Goal: Transaction & Acquisition: Obtain resource

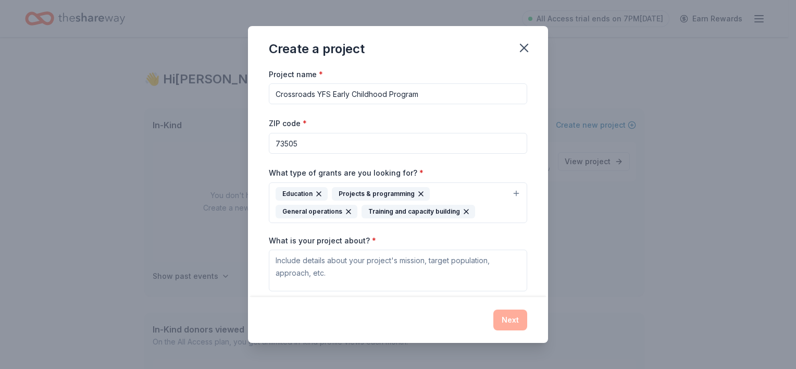
scroll to position [92, 0]
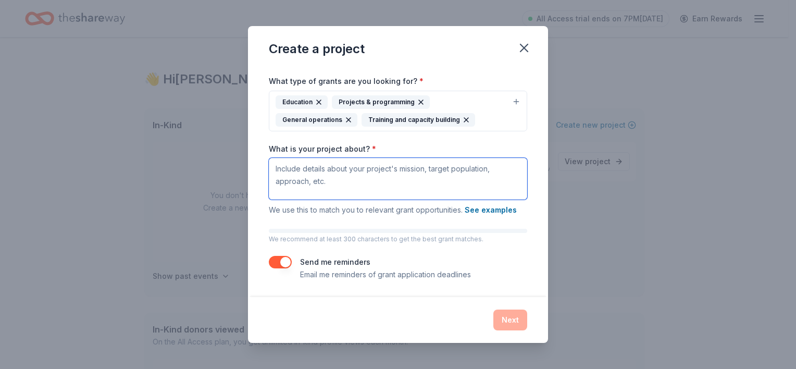
click at [285, 168] on textarea "What is your project about? *" at bounding box center [398, 179] width 258 height 42
paste textarea "Lo ipsumd si Ametconsec Adipi eli Seddoe Temporin, utlab etd mag aliq enimadmin…"
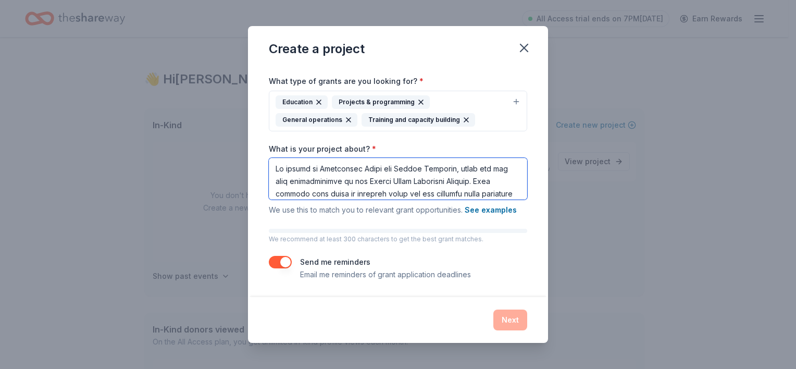
scroll to position [334, 0]
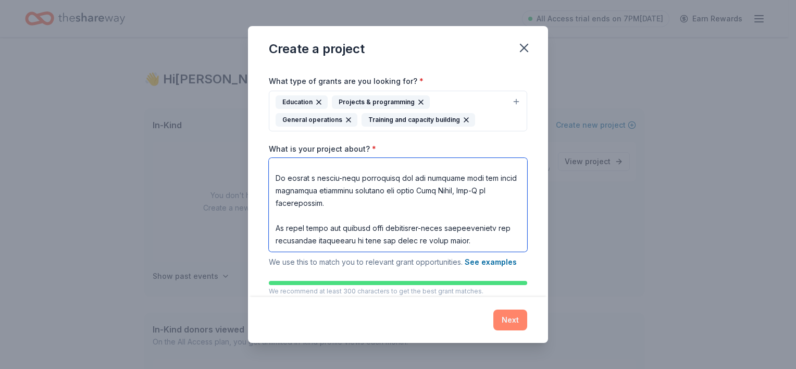
type textarea "Lo ipsumd si Ametconsec Adipi eli Seddoe Temporin, utlab etd mag aliq enimadmin…"
click at [506, 323] on button "Next" at bounding box center [510, 319] width 34 height 21
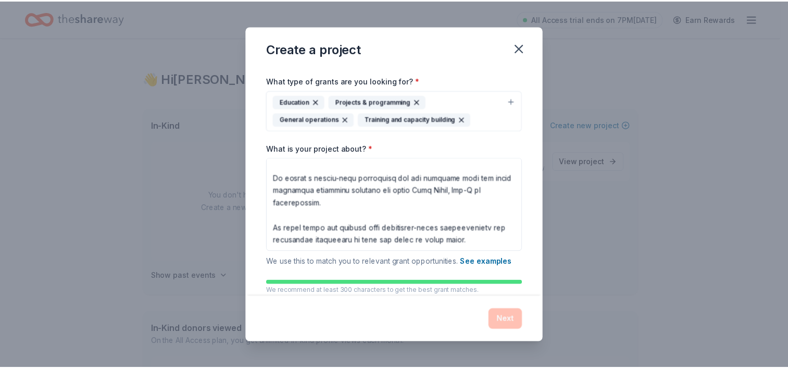
scroll to position [0, 0]
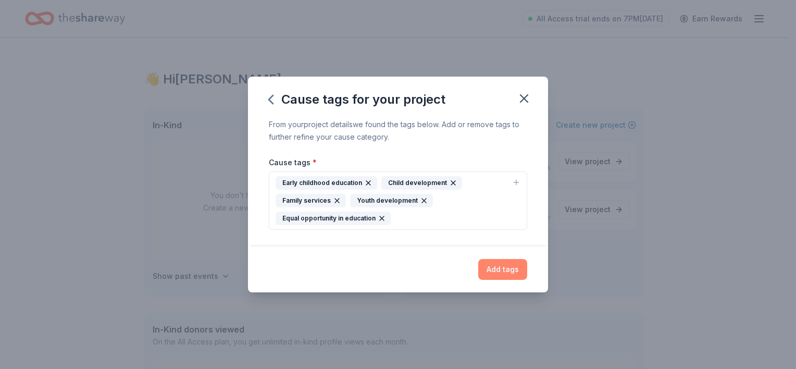
click at [502, 273] on button "Add tags" at bounding box center [502, 269] width 49 height 21
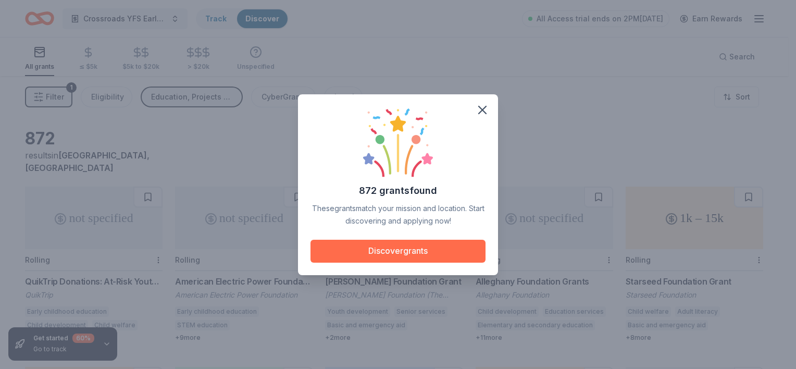
click at [402, 256] on button "Discover grants" at bounding box center [397, 250] width 175 height 23
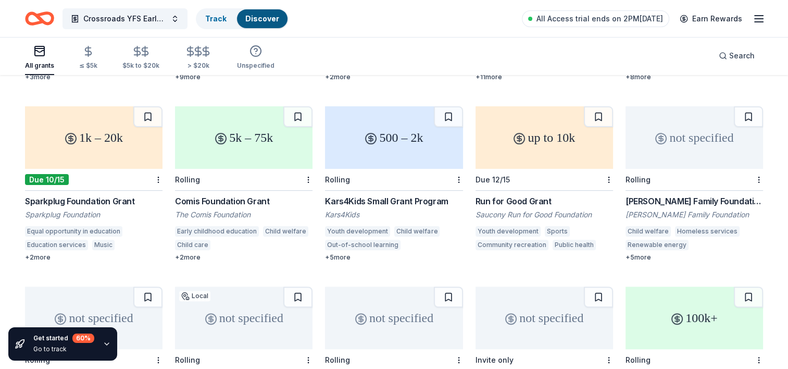
scroll to position [208, 0]
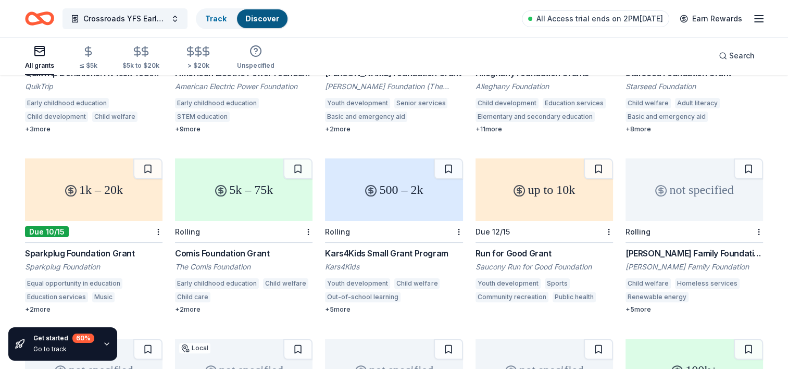
click at [102, 201] on div "1k – 20k" at bounding box center [93, 189] width 137 height 62
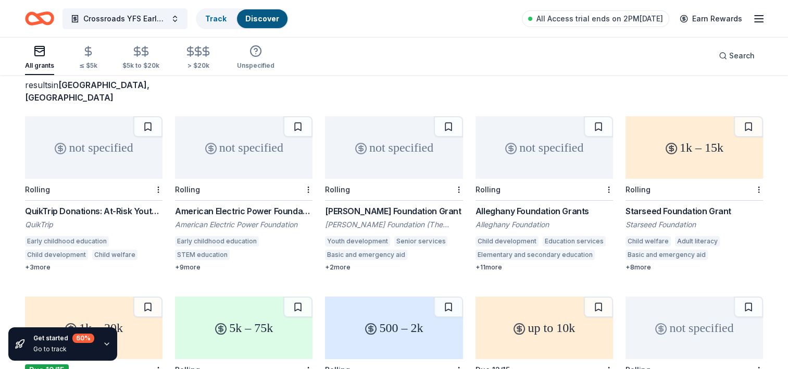
scroll to position [52, 0]
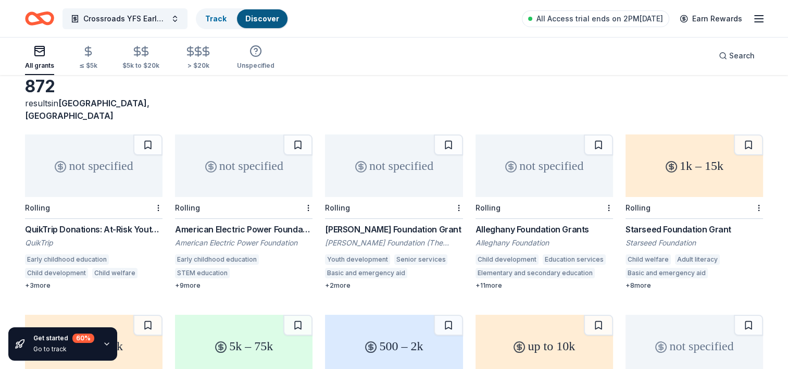
click at [108, 173] on div "not specified" at bounding box center [93, 165] width 137 height 62
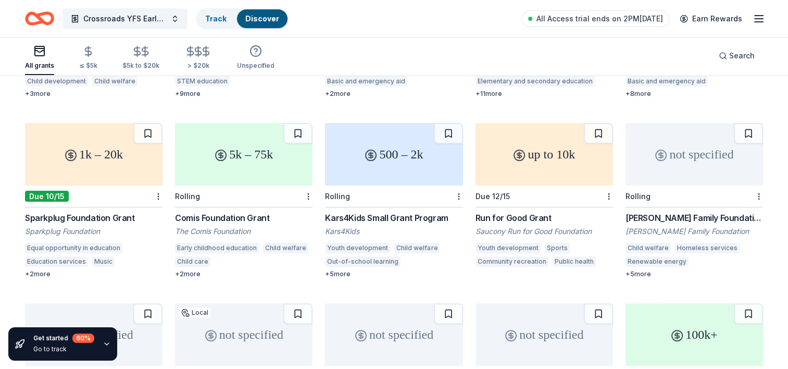
scroll to position [260, 0]
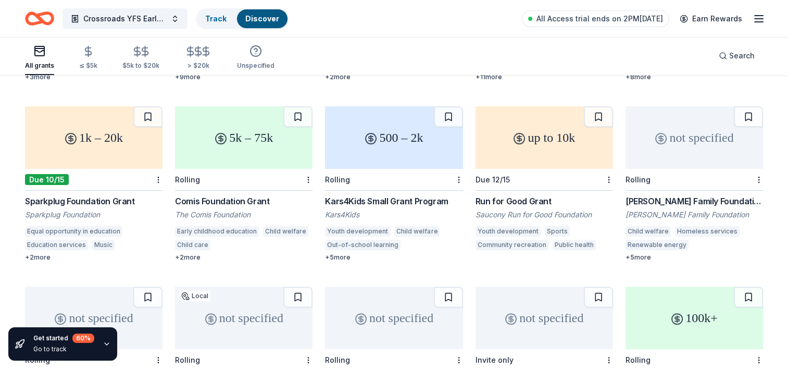
click at [107, 346] on icon "button" at bounding box center [107, 343] width 8 height 8
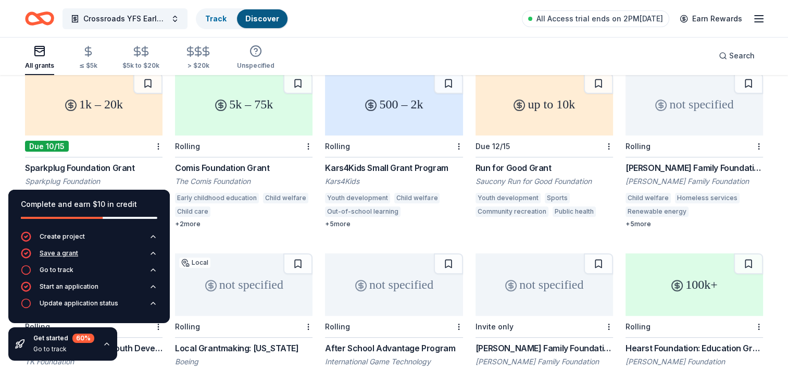
scroll to position [312, 0]
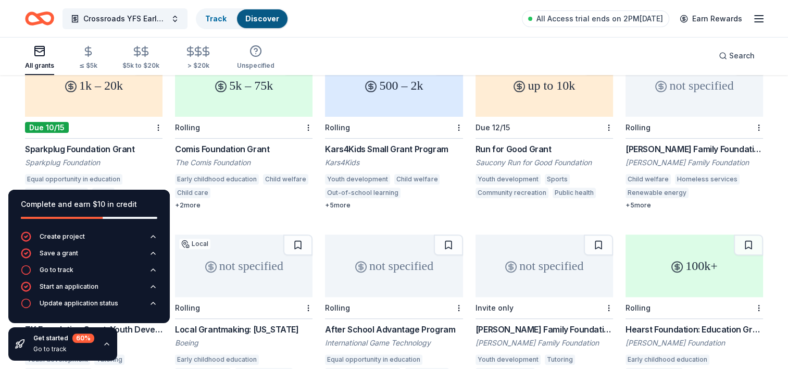
click at [227, 217] on div "not specified Rolling QuikTrip Donations: At-Risk Youth and Early Childhood Edu…" at bounding box center [394, 222] width 738 height 696
click at [57, 267] on div "Go to track" at bounding box center [57, 270] width 34 height 8
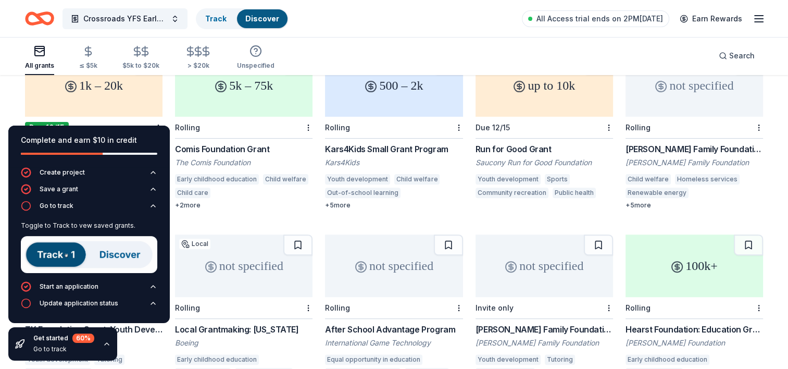
click at [60, 256] on img at bounding box center [89, 254] width 136 height 37
click at [217, 17] on link "Track" at bounding box center [215, 18] width 21 height 9
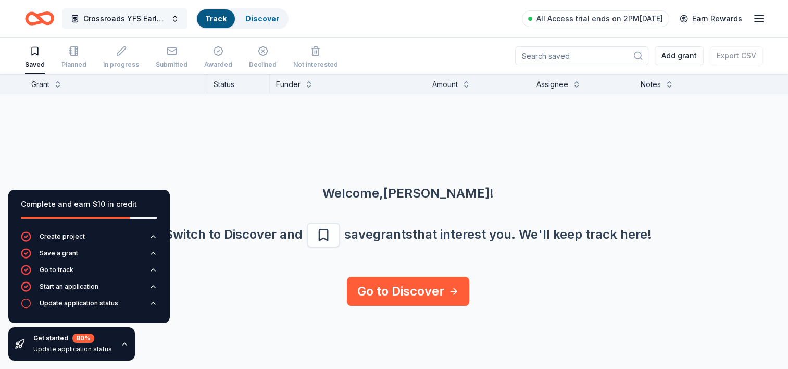
click at [162, 21] on span "Crossroads YFS Early Childhood Program" at bounding box center [124, 18] width 83 height 12
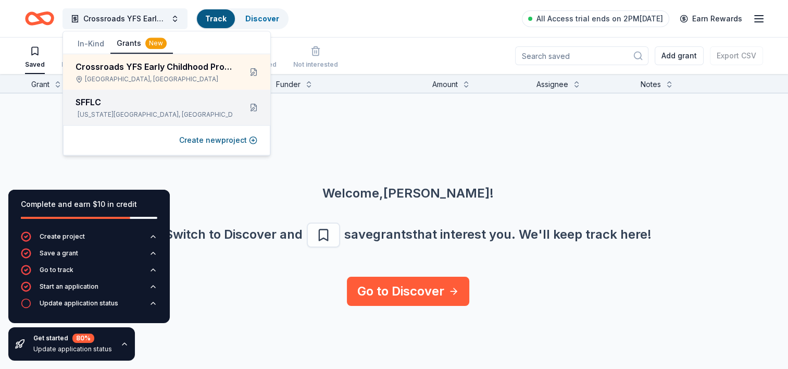
click at [135, 117] on div "Oklahoma City, OK" at bounding box center [153, 114] width 157 height 8
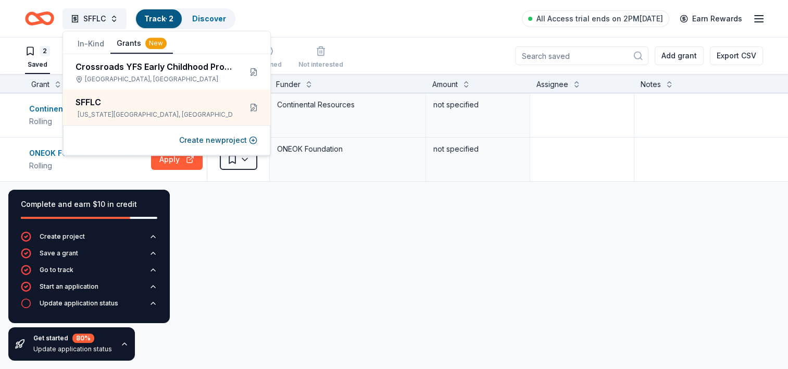
click at [307, 214] on div "Continental Resources Charitable Donation: Health Rolling Apply Saved Continent…" at bounding box center [407, 235] width 815 height 284
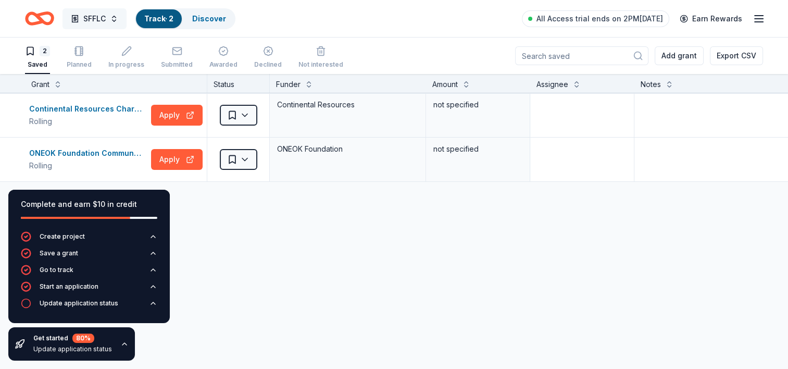
click at [115, 19] on button "SFFLC" at bounding box center [94, 18] width 64 height 21
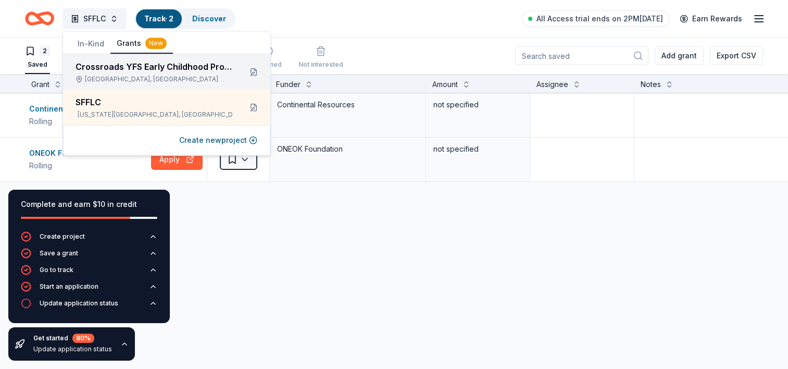
click at [108, 72] on div "Crossroads YFS Early Childhood Program" at bounding box center [153, 66] width 157 height 12
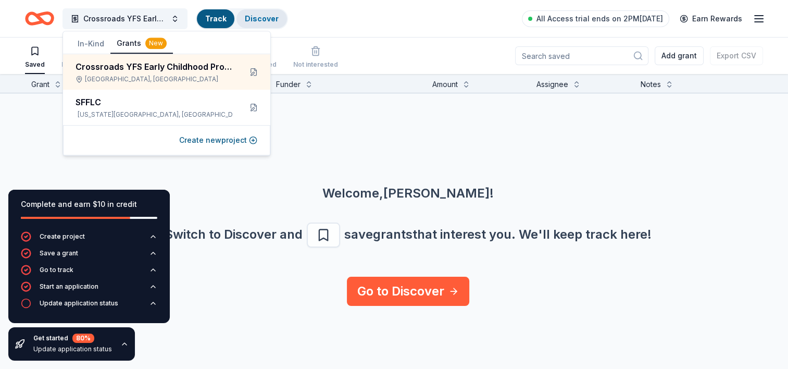
click at [254, 15] on link "Discover" at bounding box center [262, 18] width 34 height 9
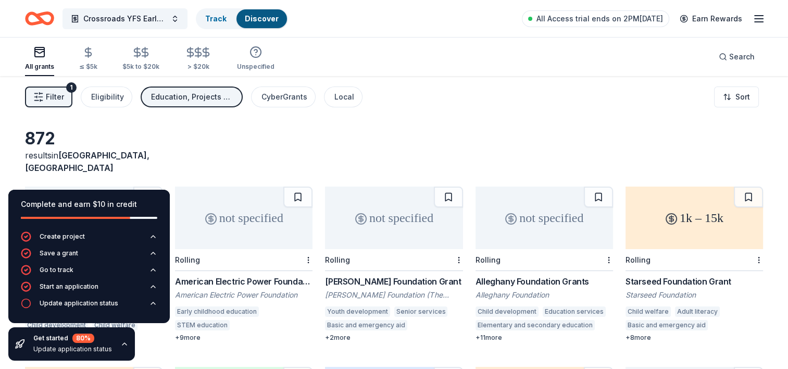
click at [308, 128] on div "872 results in Lawton, OK" at bounding box center [394, 151] width 738 height 46
click at [121, 342] on icon "button" at bounding box center [124, 343] width 8 height 8
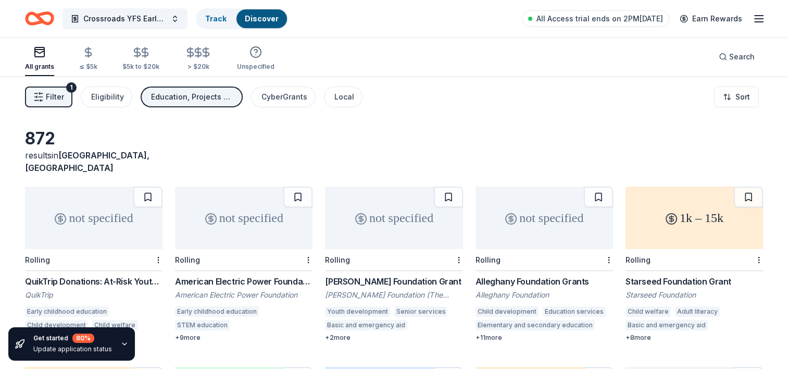
click at [556, 223] on div "not specified" at bounding box center [543, 217] width 137 height 62
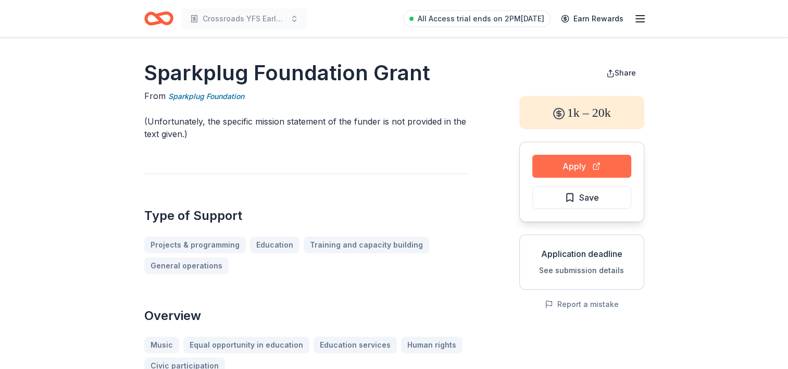
click at [579, 169] on button "Apply" at bounding box center [581, 166] width 99 height 23
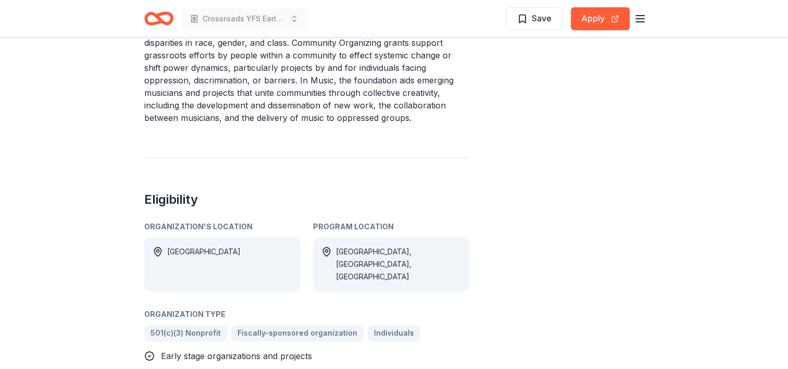
scroll to position [406, 0]
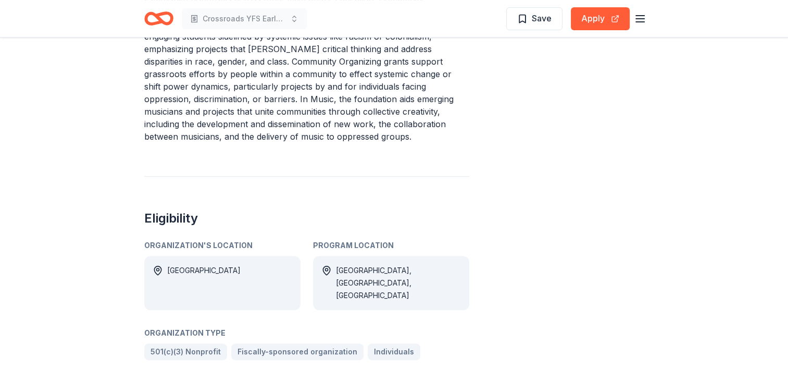
click at [417, 266] on div "Israel, State of Palestine, USA" at bounding box center [398, 282] width 125 height 37
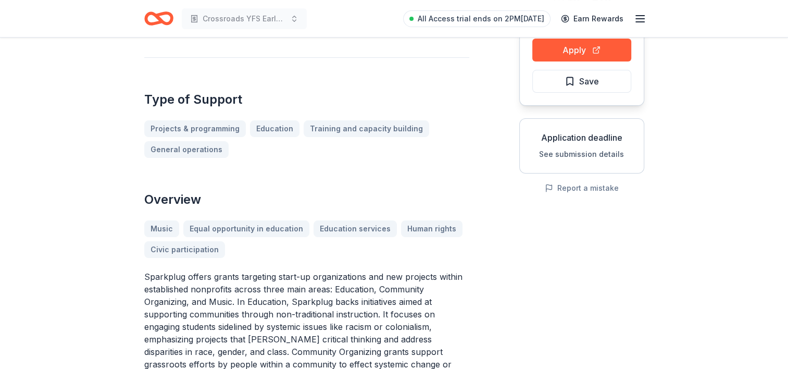
scroll to position [0, 0]
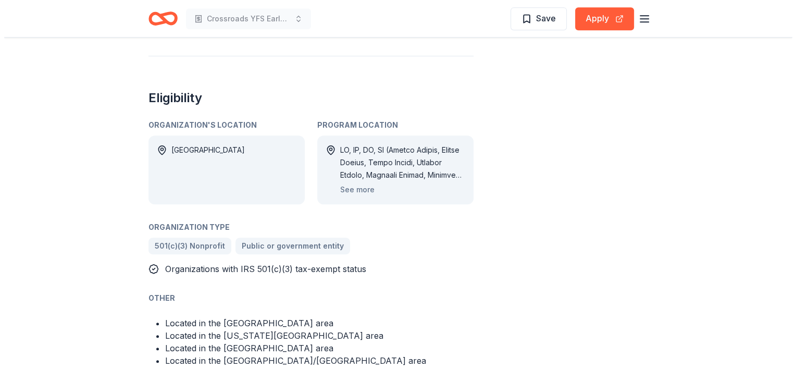
scroll to position [521, 0]
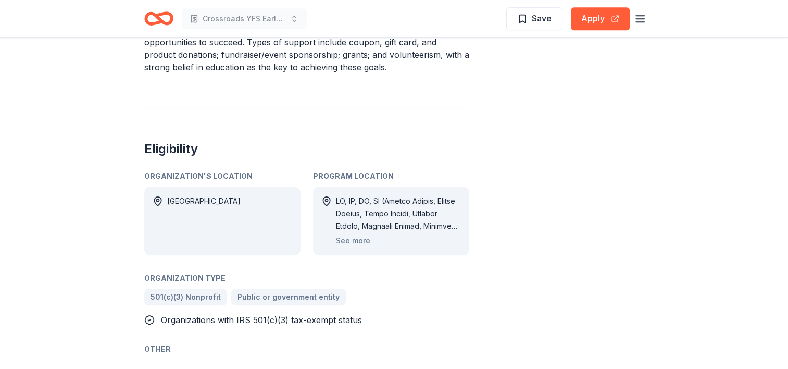
click at [431, 217] on div at bounding box center [398, 213] width 125 height 37
click at [359, 239] on button "See more" at bounding box center [353, 240] width 34 height 12
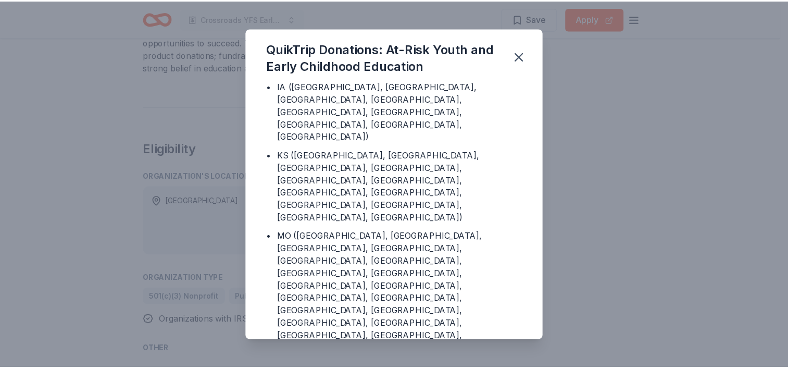
scroll to position [292, 0]
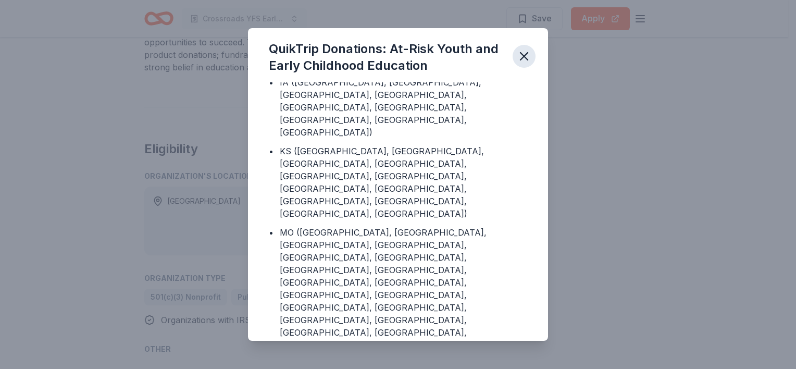
click at [523, 59] on icon "button" at bounding box center [523, 56] width 15 height 15
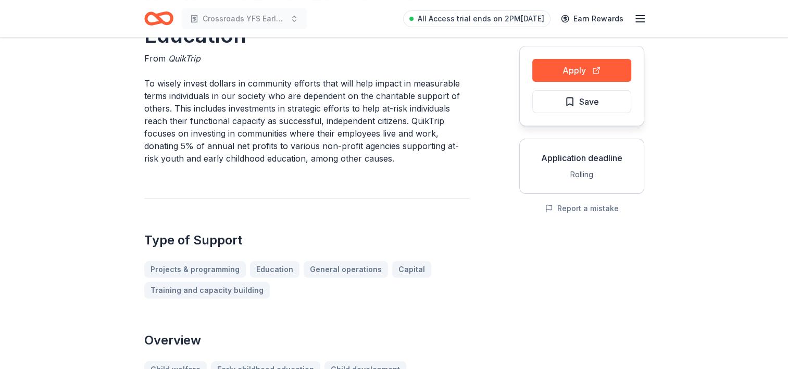
scroll to position [0, 0]
